Goal: Task Accomplishment & Management: Use online tool/utility

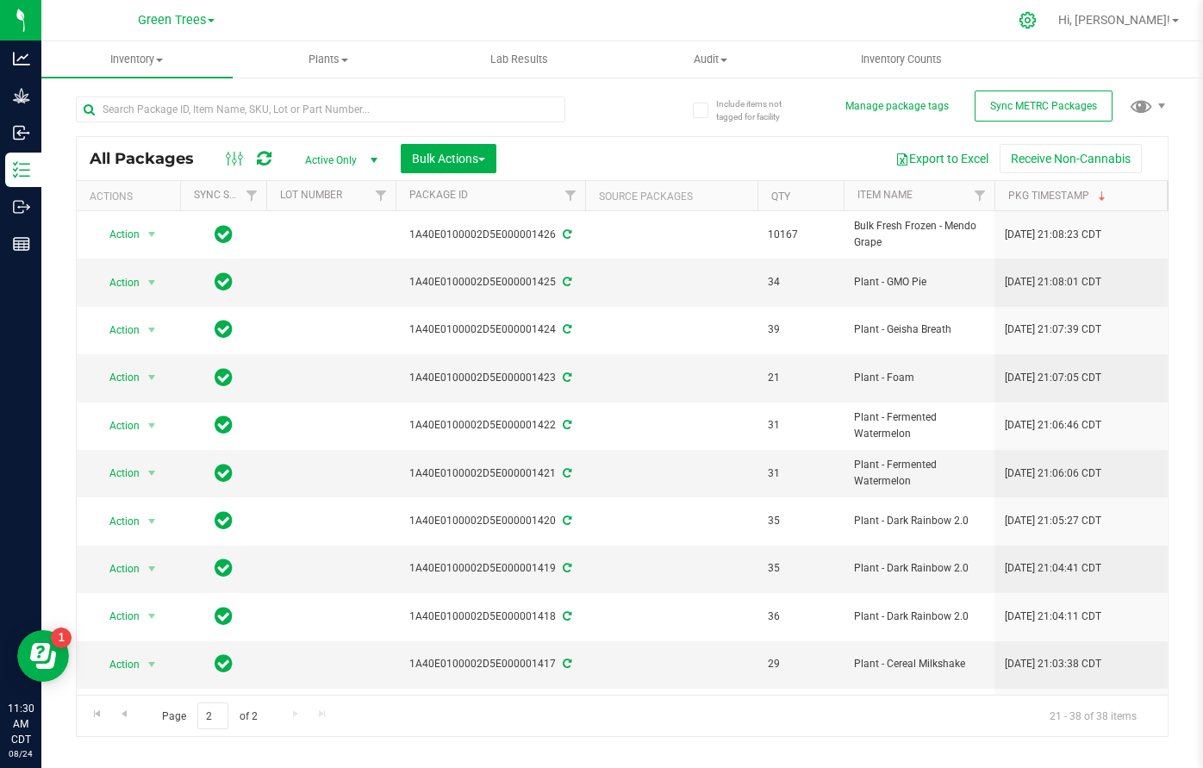
click at [1036, 18] on icon at bounding box center [1027, 20] width 16 height 16
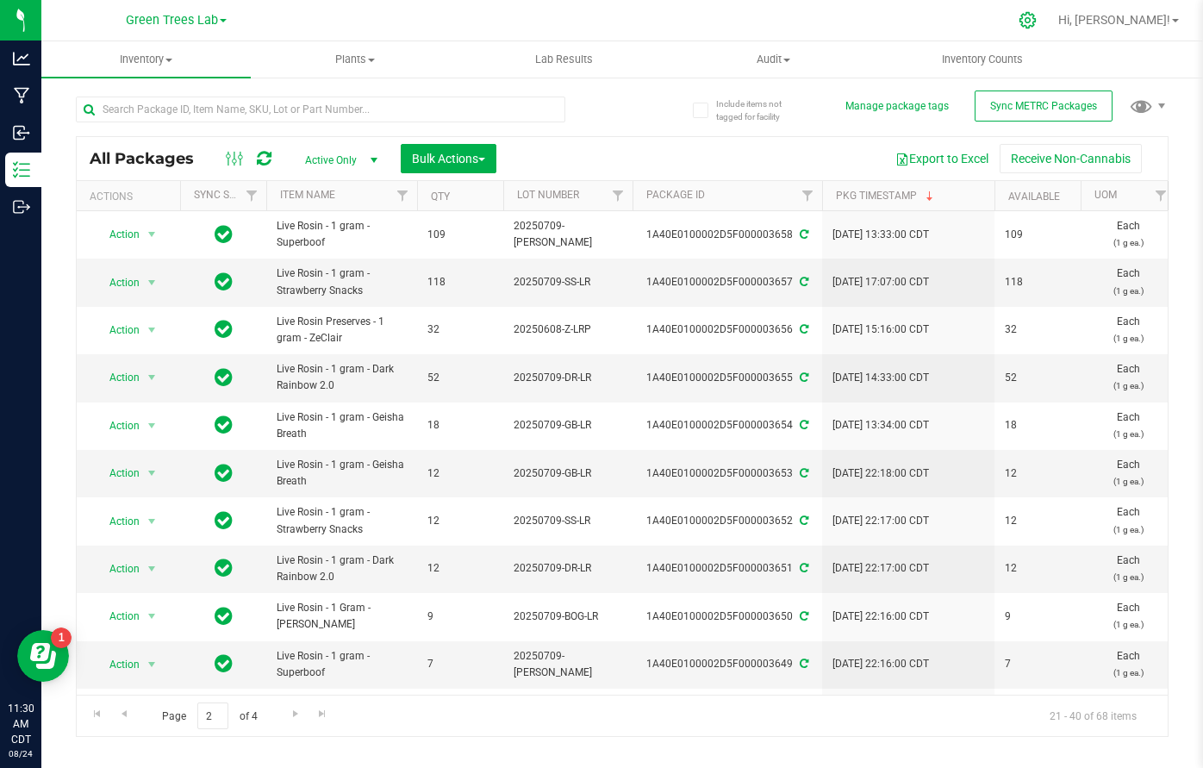
click at [1040, 16] on div at bounding box center [1028, 20] width 24 height 18
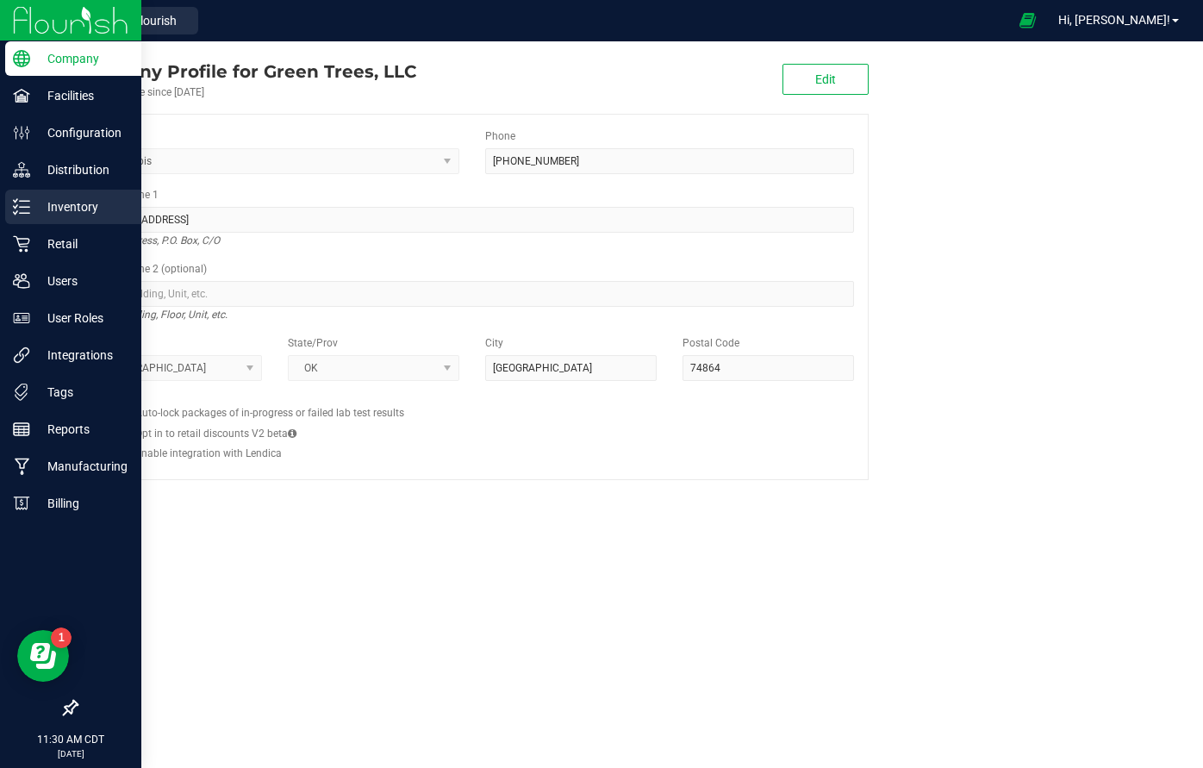
click at [72, 216] on p "Inventory" at bounding box center [81, 206] width 103 height 21
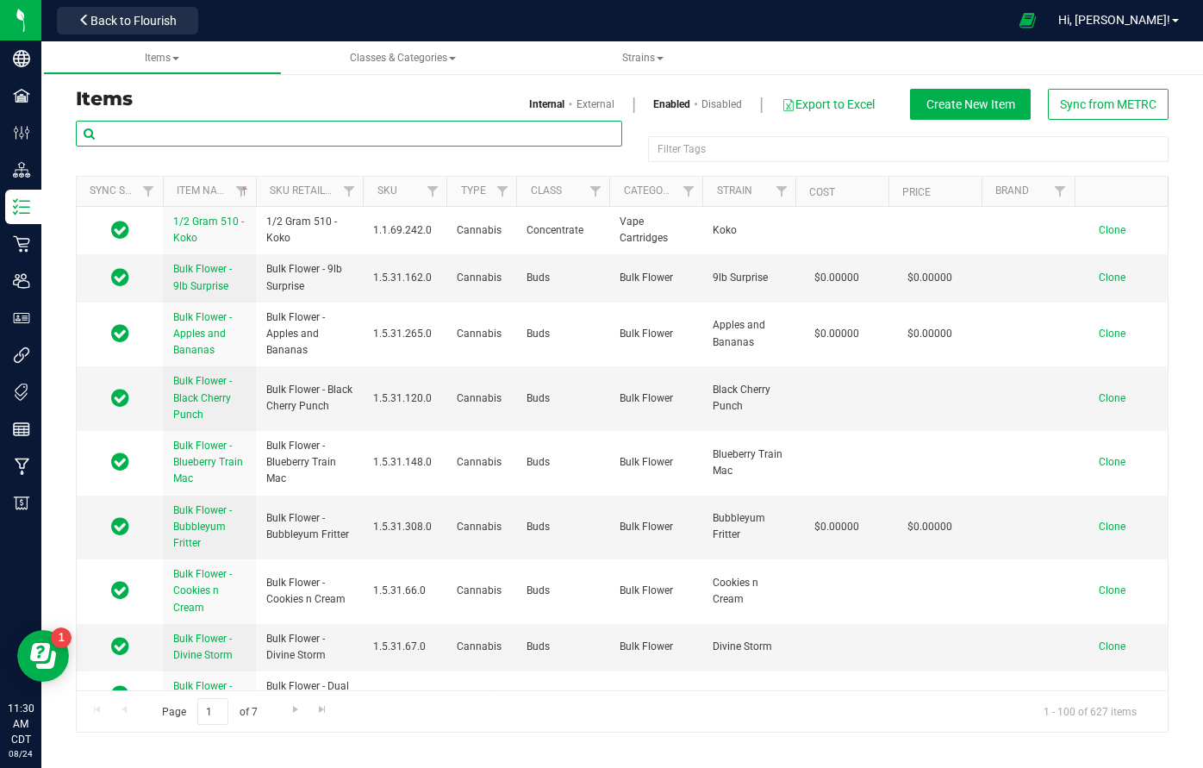
click at [290, 130] on input "text" at bounding box center [349, 134] width 546 height 26
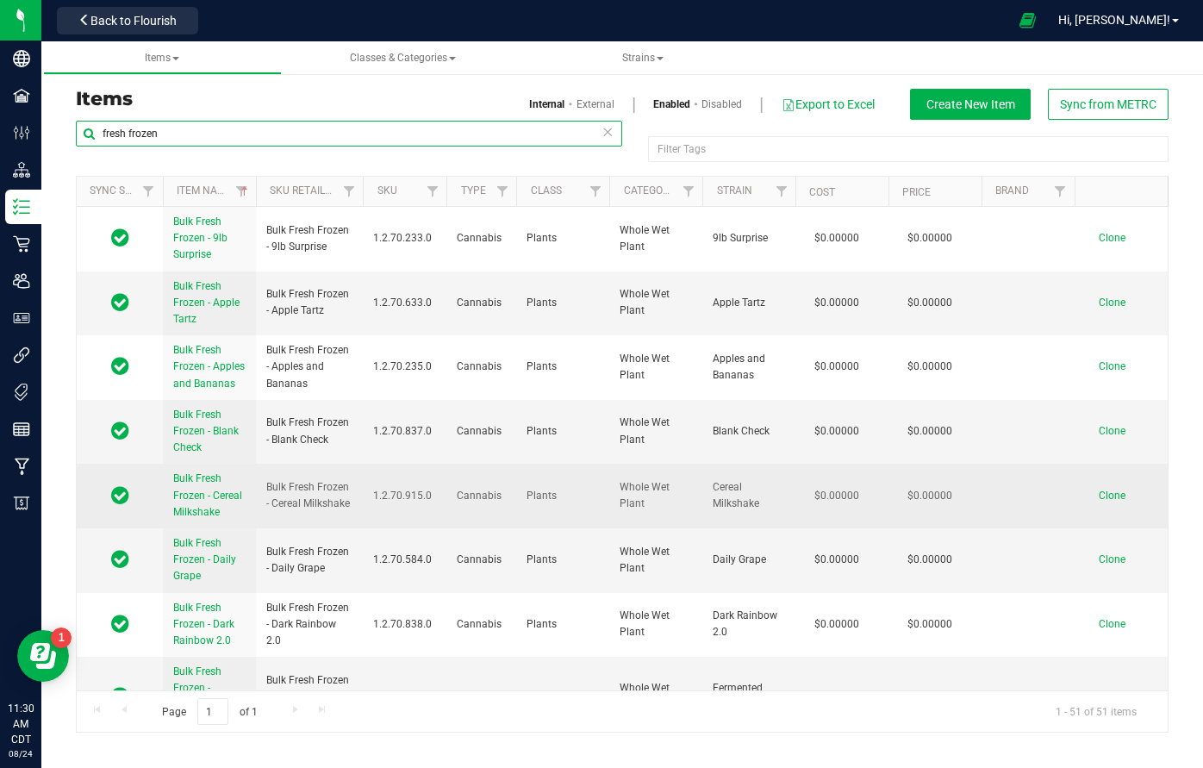
type input "fresh frozen"
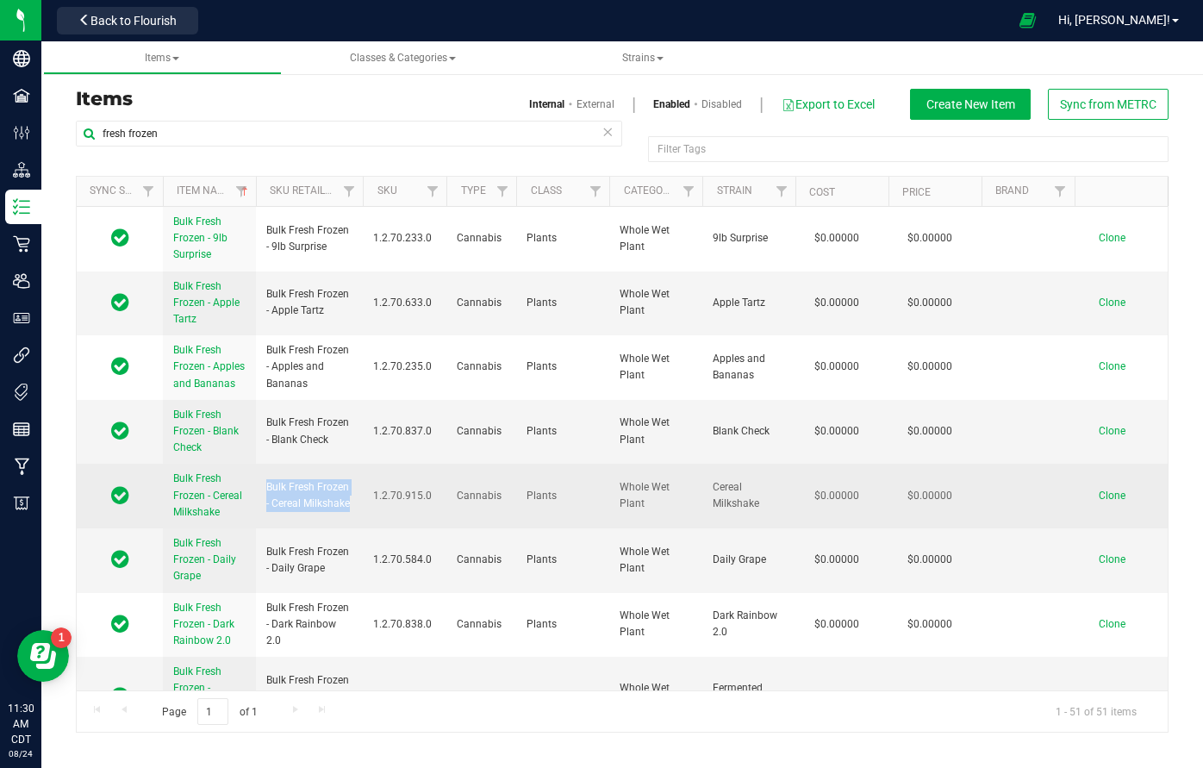
drag, startPoint x: 267, startPoint y: 480, endPoint x: 352, endPoint y: 496, distance: 86.0
click at [352, 496] on span "Bulk Fresh Frozen - Cereal Milkshake" at bounding box center [309, 495] width 86 height 33
copy span "Bulk Fresh Frozen - Cereal Milkshake"
click at [1113, 489] on span "Clone" at bounding box center [1112, 495] width 27 height 12
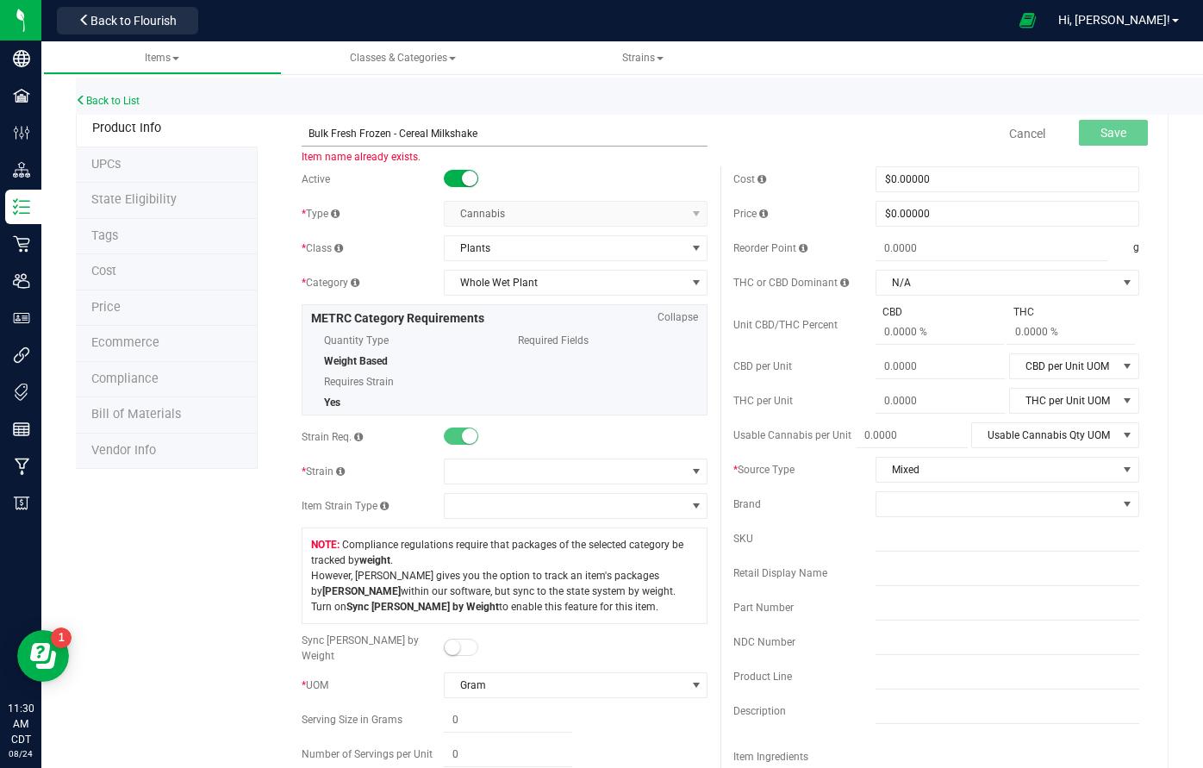
drag, startPoint x: 406, startPoint y: 129, endPoint x: 529, endPoint y: 129, distance: 123.2
click at [529, 129] on input "Bulk Fresh Frozen - Cereal Milkshake" at bounding box center [505, 134] width 406 height 26
type input "Bulk Fresh Frozen - Cap Junky"
click at [520, 475] on span at bounding box center [565, 471] width 240 height 24
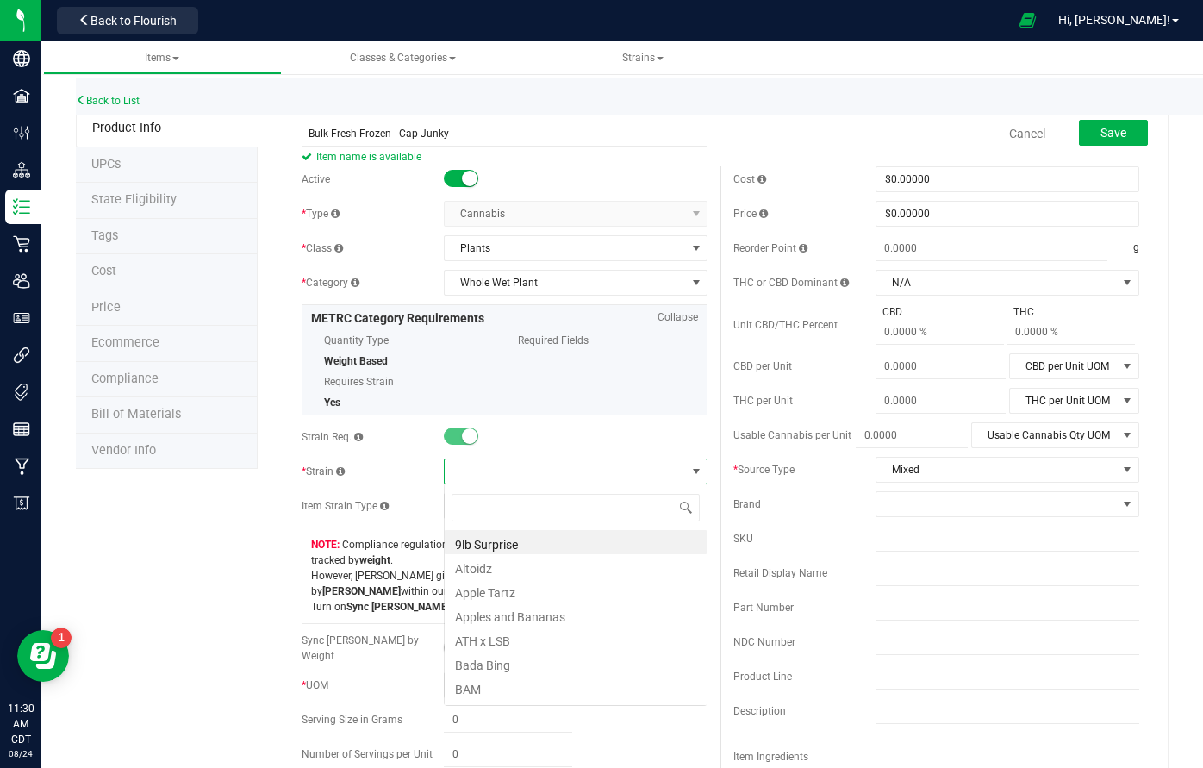
scroll to position [26, 264]
type input "cap"
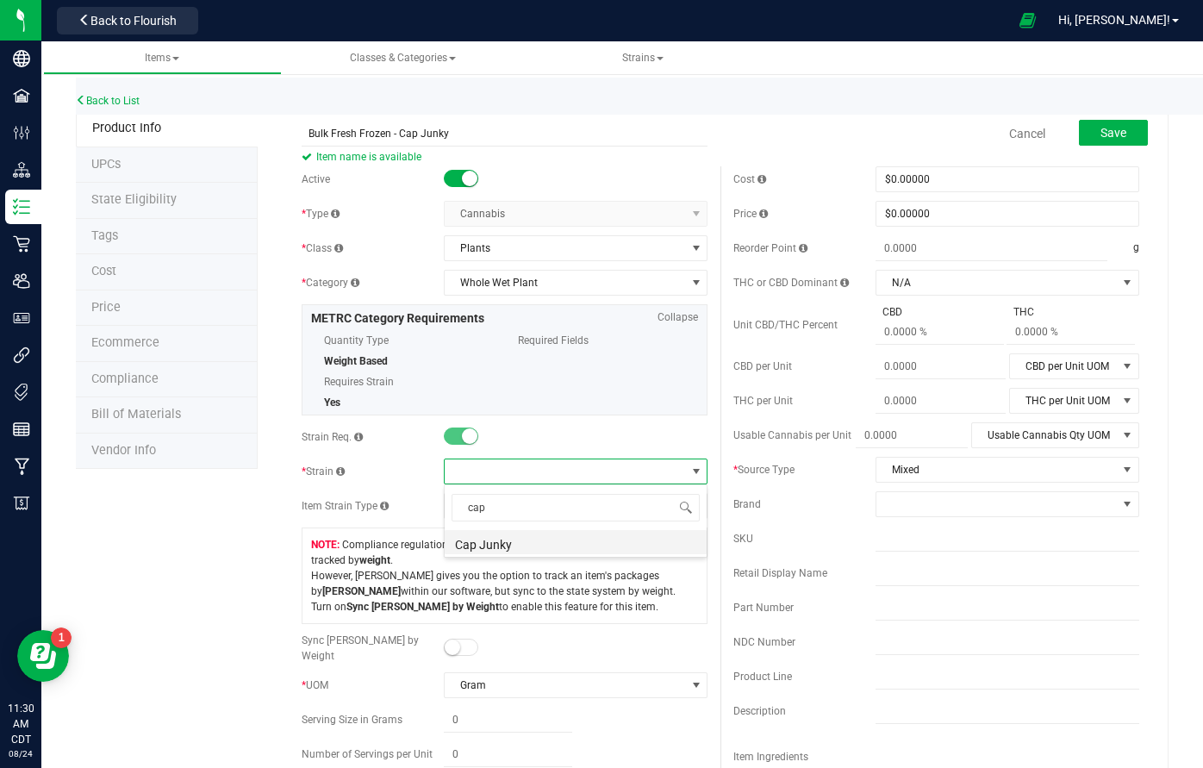
click at [508, 542] on li "Cap Junky" at bounding box center [576, 542] width 262 height 24
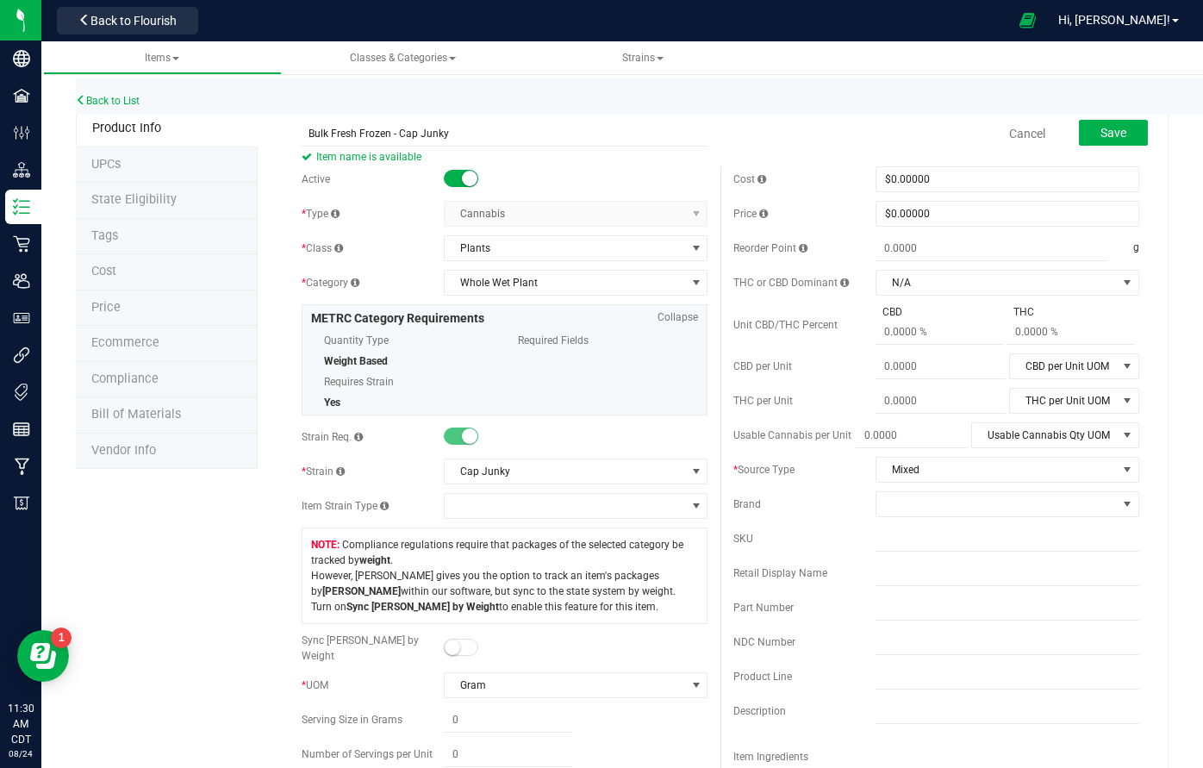
click at [1119, 132] on span "Save" at bounding box center [1113, 133] width 26 height 14
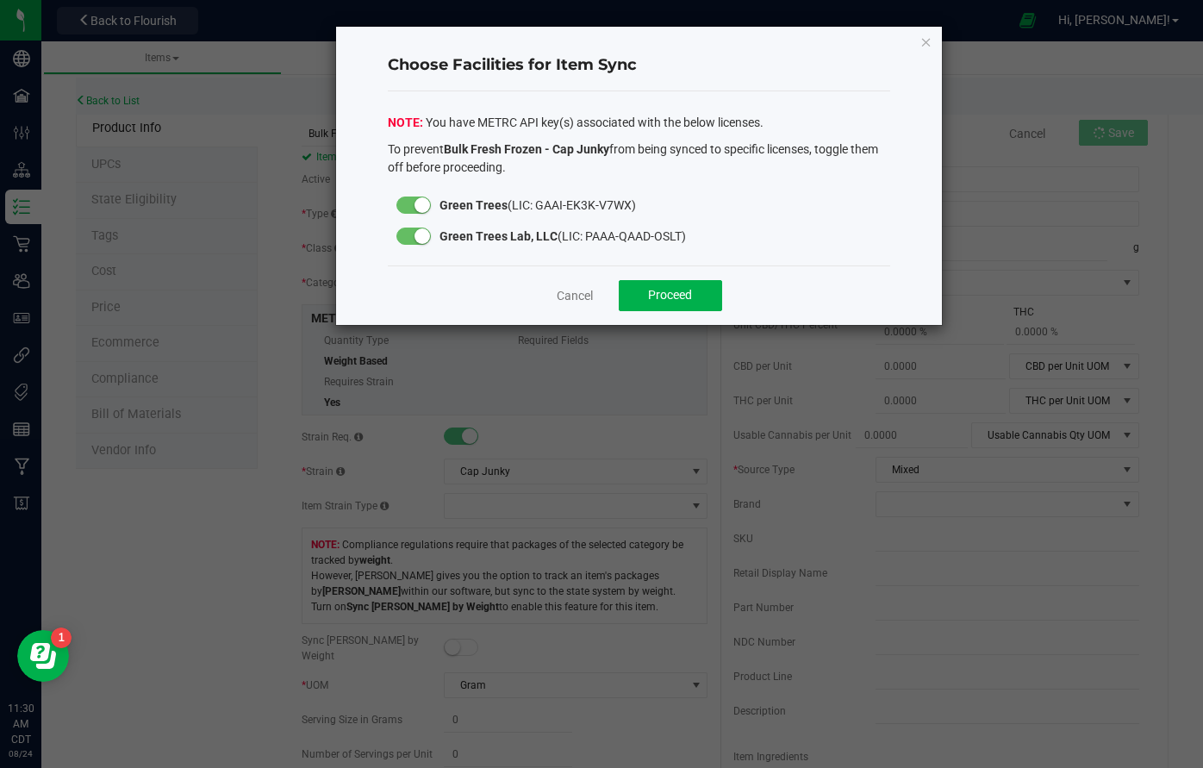
click at [407, 206] on div at bounding box center [413, 204] width 34 height 17
click at [407, 206] on small at bounding box center [405, 205] width 16 height 16
click at [656, 289] on span "Proceed" at bounding box center [670, 295] width 44 height 14
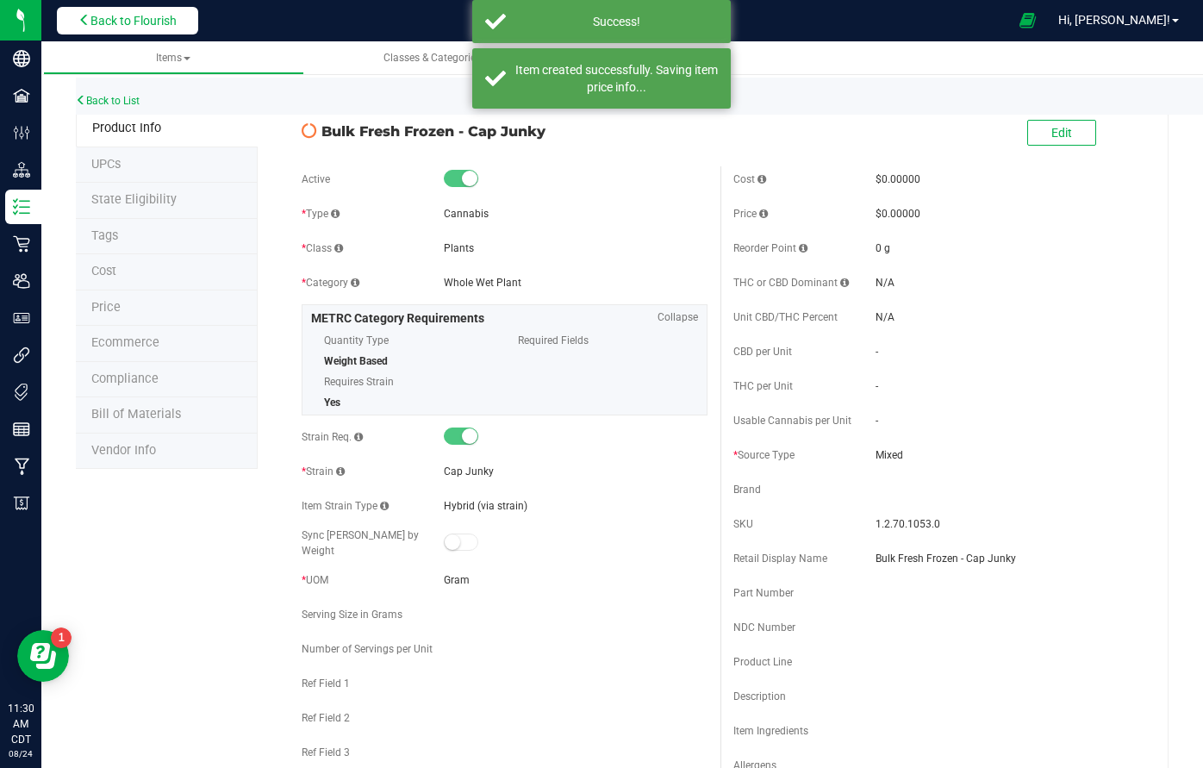
click at [117, 22] on span "Back to Flourish" at bounding box center [133, 21] width 86 height 14
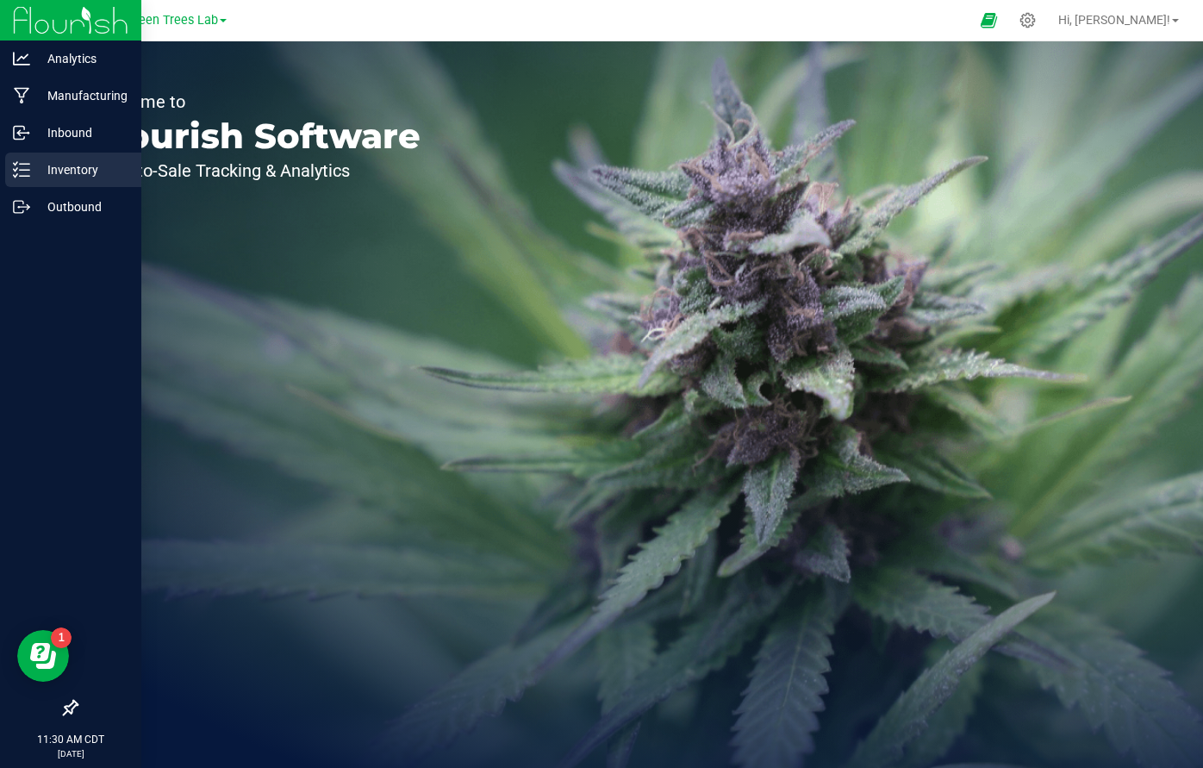
click at [66, 167] on p "Inventory" at bounding box center [81, 169] width 103 height 21
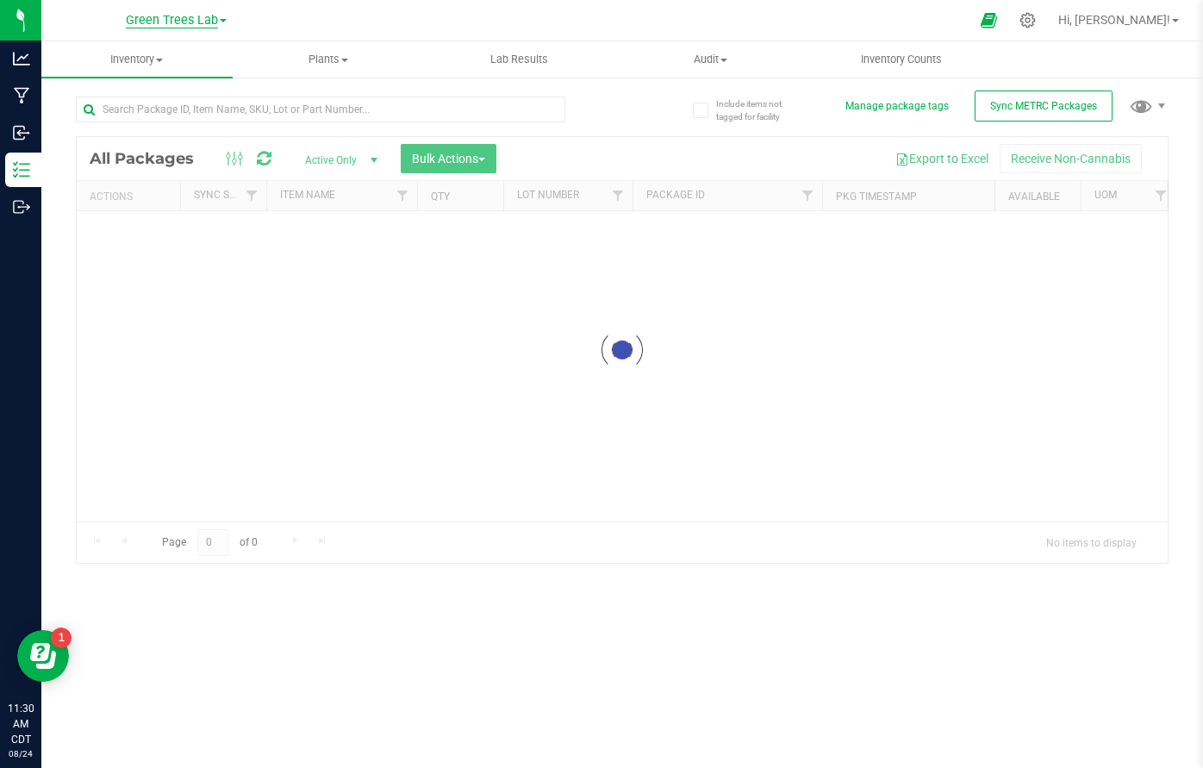
click at [176, 23] on div "Green Trees Lab Green Trees Green Trees Lab Hi, [PERSON_NAME]! Inventory All pa…" at bounding box center [622, 384] width 1162 height 768
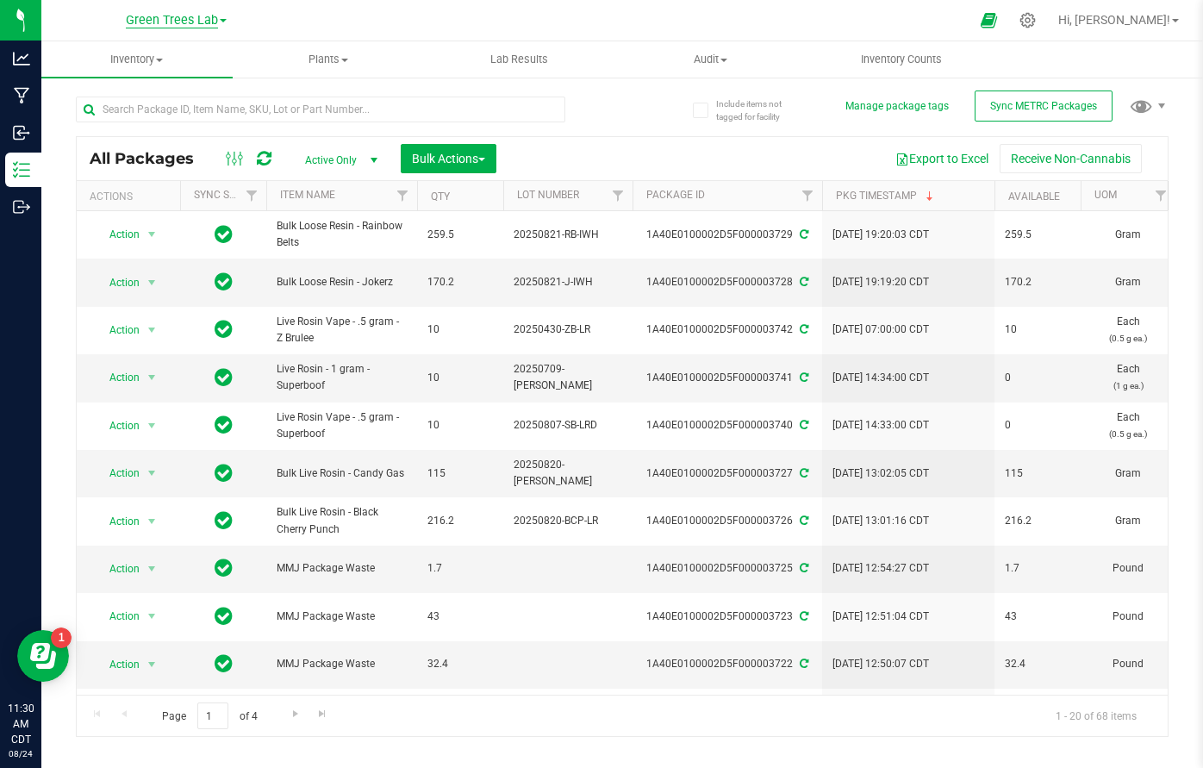
click at [190, 21] on span "Green Trees Lab" at bounding box center [172, 21] width 92 height 16
click at [166, 65] on link "Green Trees" at bounding box center [176, 60] width 252 height 23
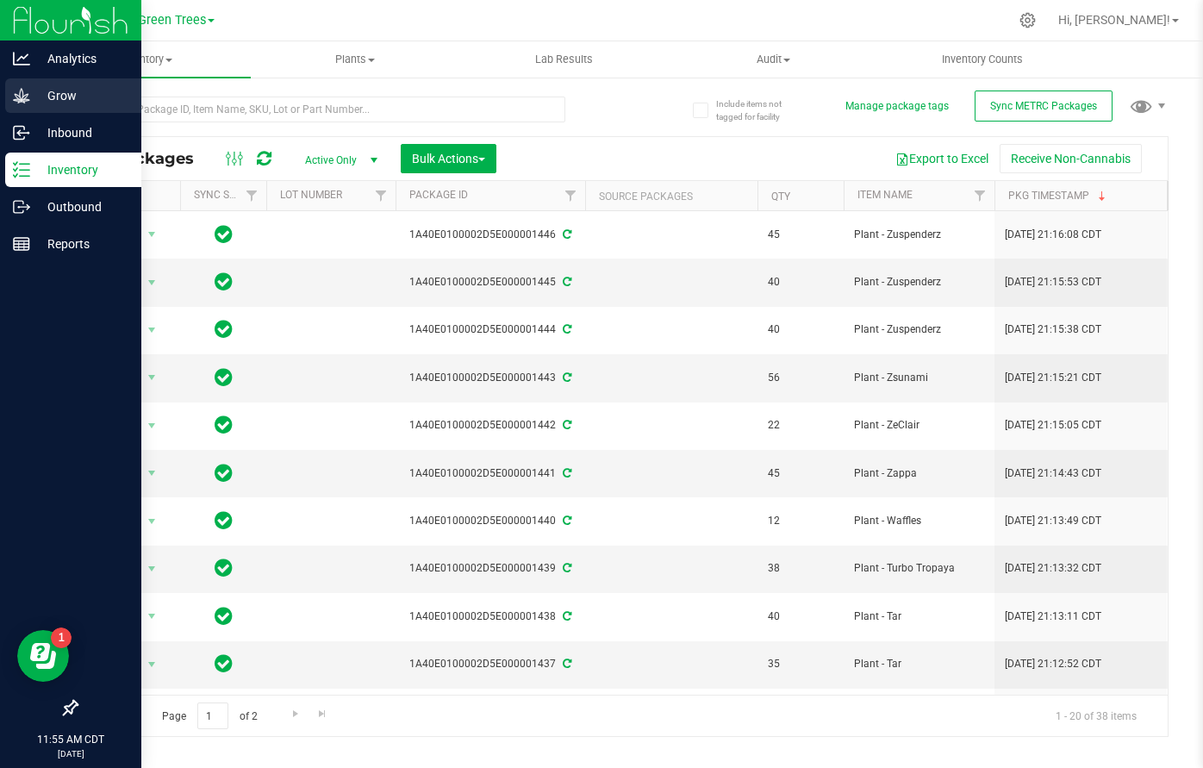
click at [60, 102] on p "Grow" at bounding box center [81, 95] width 103 height 21
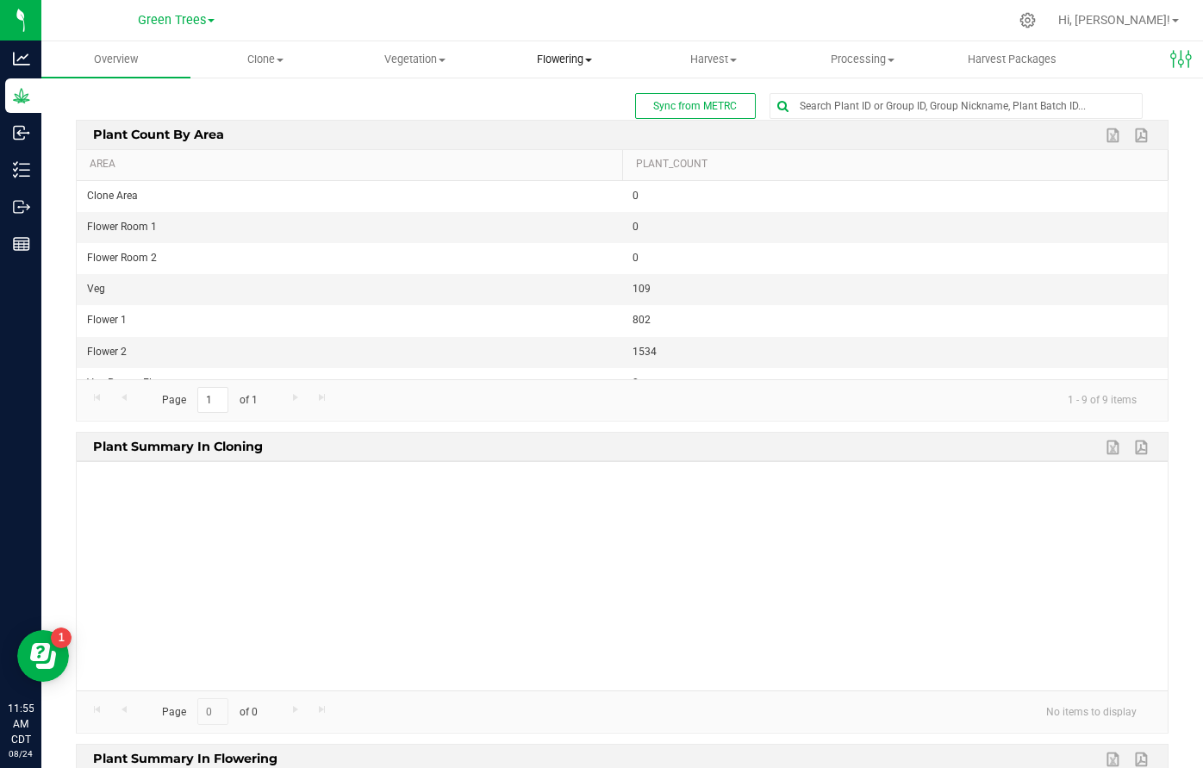
click at [540, 69] on uib-tab-heading "Flowering Create harvest Flowering groups Flowering plants Apply to plants" at bounding box center [563, 59] width 147 height 34
click at [576, 123] on span "Flowering groups" at bounding box center [560, 124] width 143 height 15
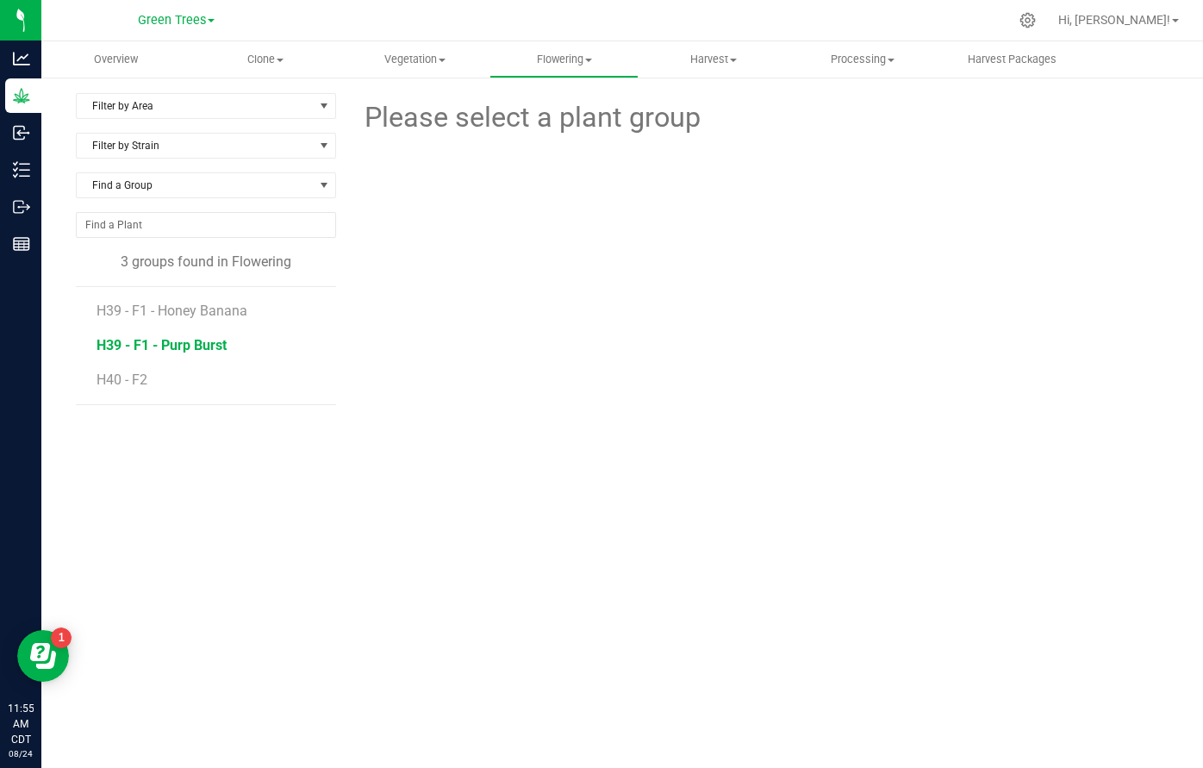
click at [190, 349] on span "H39 - F1 - Purp Burst" at bounding box center [162, 345] width 130 height 16
